Goal: Transaction & Acquisition: Purchase product/service

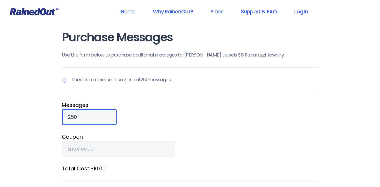
drag, startPoint x: 83, startPoint y: 119, endPoint x: 48, endPoint y: 123, distance: 34.9
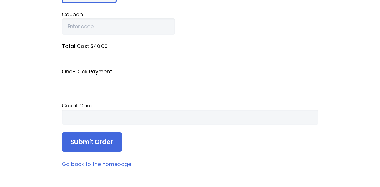
scroll to position [123, 0]
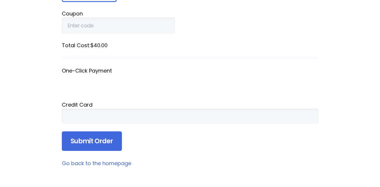
type input "1000"
click at [252, 149] on form "There is a minimum purchase of 250 messages. Message s 1000 Coupon Total Cost: …" at bounding box center [190, 48] width 257 height 208
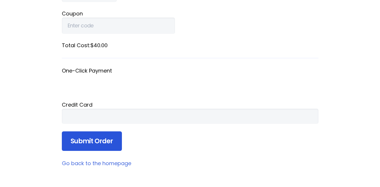
click at [100, 140] on input "Submit Order" at bounding box center [92, 142] width 60 height 20
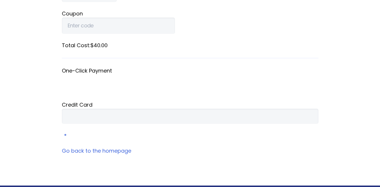
scroll to position [104, 0]
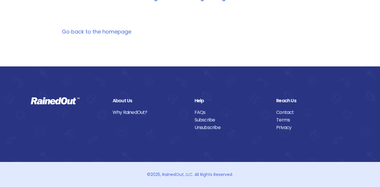
click at [111, 32] on link "Go back to the homepage" at bounding box center [96, 31] width 69 height 7
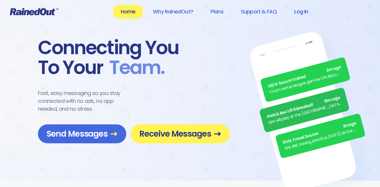
click at [305, 12] on link "Log In" at bounding box center [301, 11] width 29 height 13
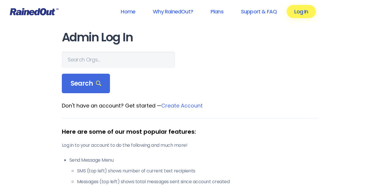
click at [299, 18] on link "Log In" at bounding box center [301, 11] width 29 height 13
click at [299, 12] on link "Log In" at bounding box center [301, 11] width 29 height 13
